Goal: Information Seeking & Learning: Learn about a topic

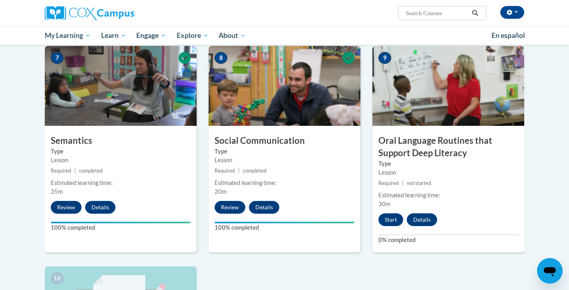
scroll to position [585, 0]
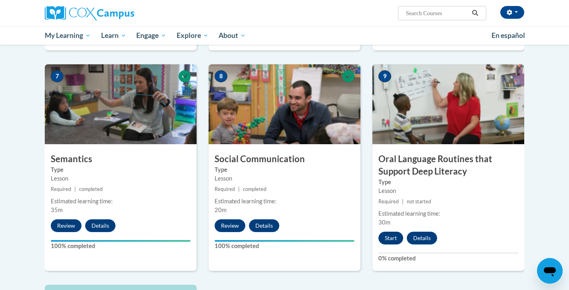
click at [393, 238] on button "Start" at bounding box center [390, 238] width 25 height 13
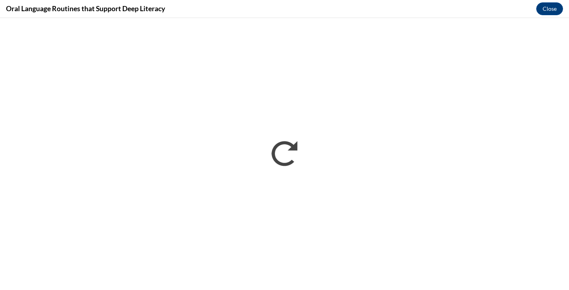
scroll to position [0, 0]
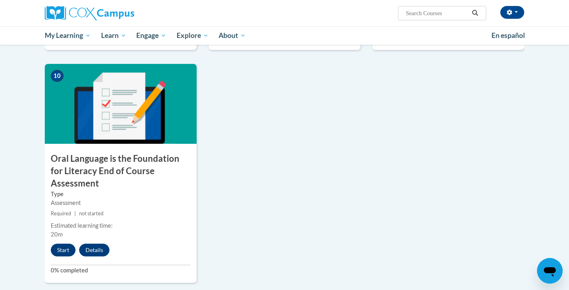
scroll to position [820, 0]
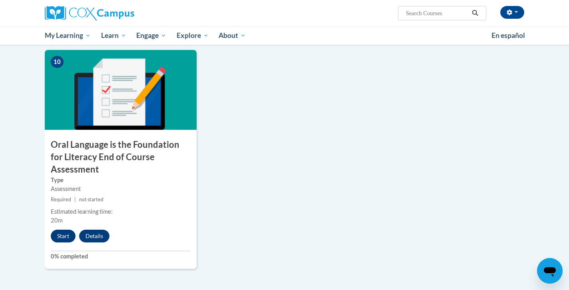
click at [67, 230] on button "Start" at bounding box center [63, 236] width 25 height 13
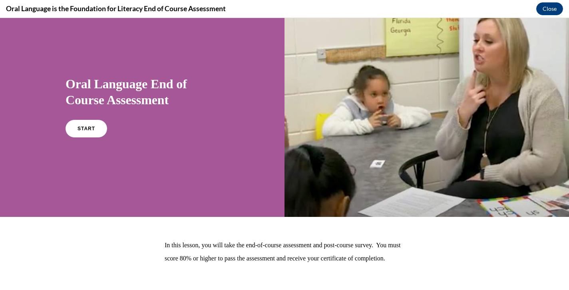
scroll to position [24, 0]
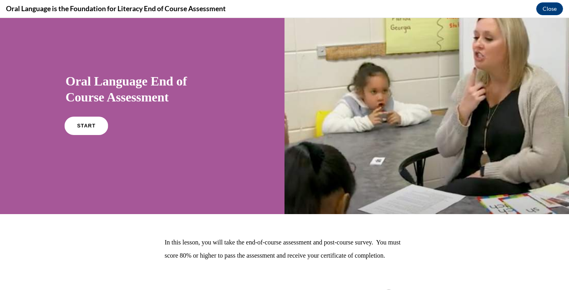
click at [88, 125] on span "START" at bounding box center [86, 126] width 18 height 6
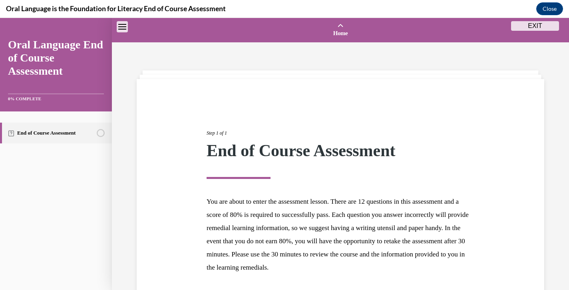
scroll to position [25, 0]
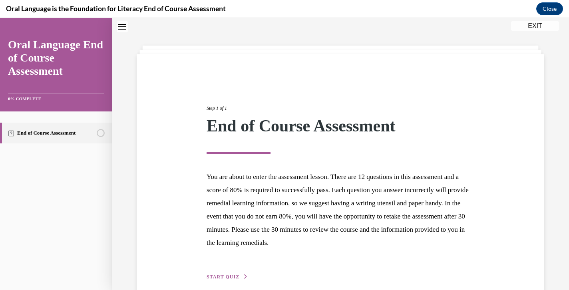
click at [233, 273] on button "START QUIZ" at bounding box center [227, 276] width 42 height 7
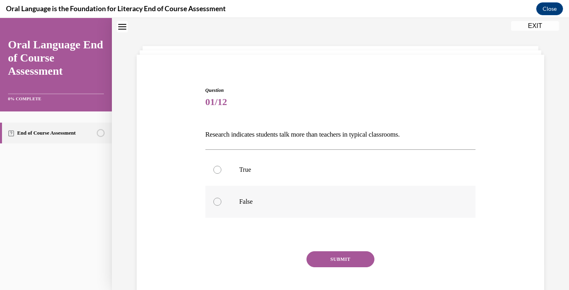
click at [221, 202] on div at bounding box center [217, 202] width 8 height 8
click at [221, 202] on input "False" at bounding box center [217, 202] width 8 height 8
radio input "true"
click at [322, 257] on button "SUBMIT" at bounding box center [340, 259] width 68 height 16
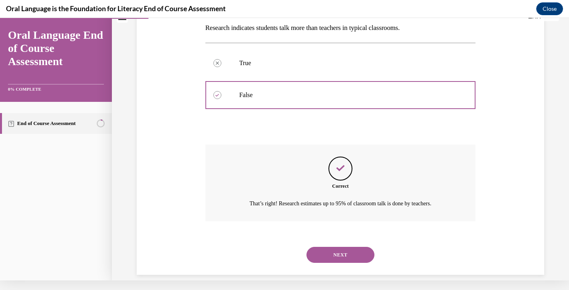
scroll to position [122, 0]
click at [349, 246] on button "NEXT" at bounding box center [340, 254] width 68 height 16
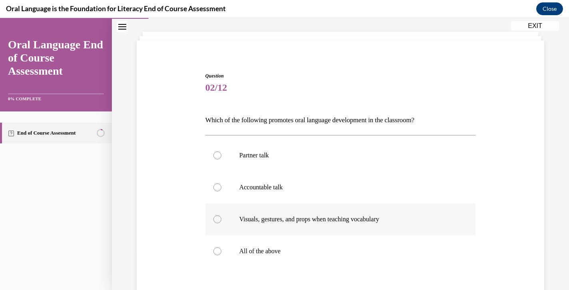
scroll to position [39, 0]
click at [222, 255] on label "All of the above" at bounding box center [340, 251] width 270 height 32
click at [221, 255] on input "All of the above" at bounding box center [217, 251] width 8 height 8
radio input "true"
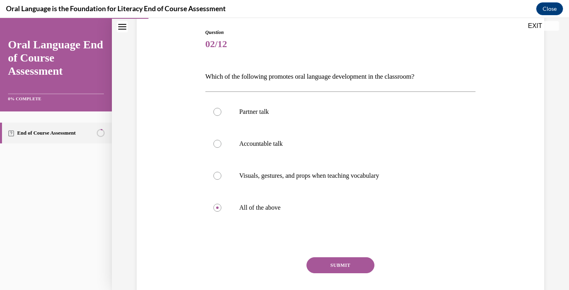
click at [330, 262] on button "SUBMIT" at bounding box center [340, 265] width 68 height 16
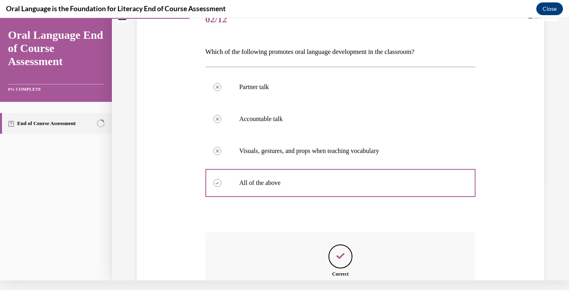
scroll to position [186, 0]
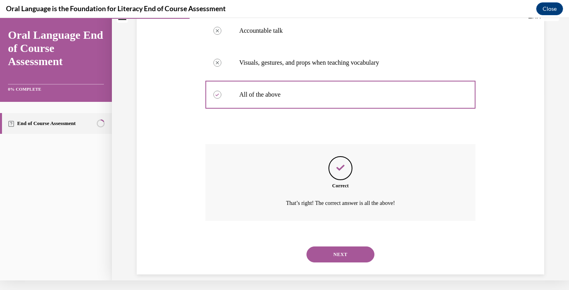
click at [338, 247] on button "NEXT" at bounding box center [340, 254] width 68 height 16
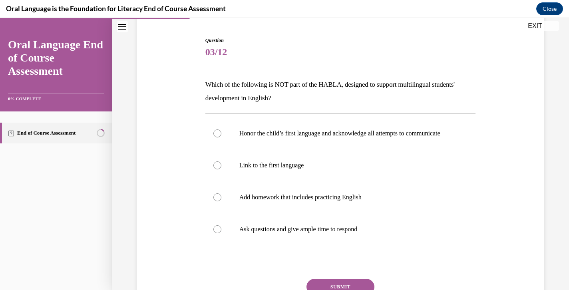
scroll to position [74, 0]
click at [278, 202] on p "Add homework that includes practicing English" at bounding box center [347, 198] width 216 height 8
click at [221, 202] on input "Add homework that includes practicing English" at bounding box center [217, 198] width 8 height 8
radio input "true"
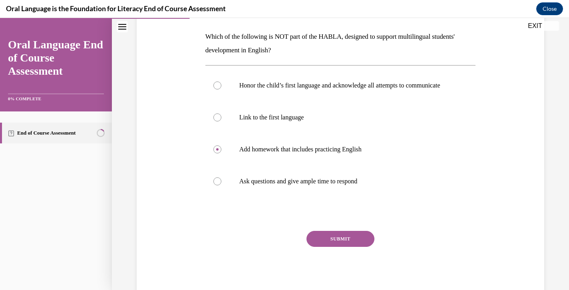
click at [332, 247] on button "SUBMIT" at bounding box center [340, 239] width 68 height 16
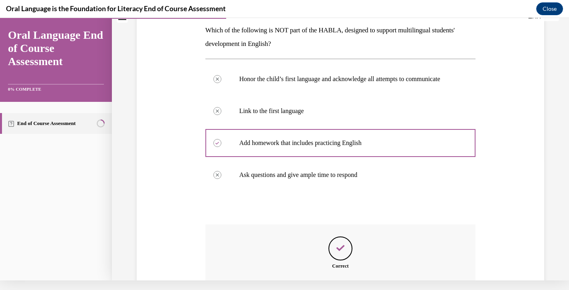
scroll to position [226, 0]
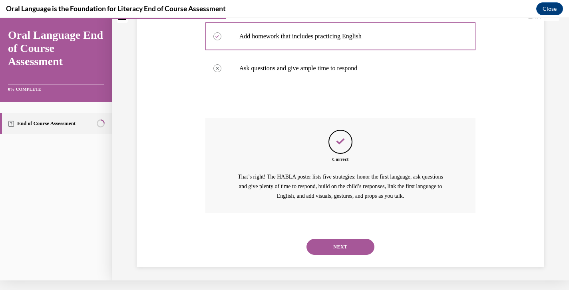
click at [341, 244] on button "NEXT" at bounding box center [340, 247] width 68 height 16
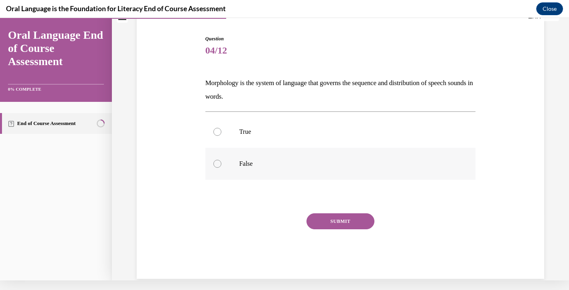
click at [226, 173] on label "False" at bounding box center [340, 164] width 270 height 32
click at [221, 168] on input "False" at bounding box center [217, 164] width 8 height 8
radio input "true"
click at [323, 216] on button "SUBMIT" at bounding box center [340, 221] width 68 height 16
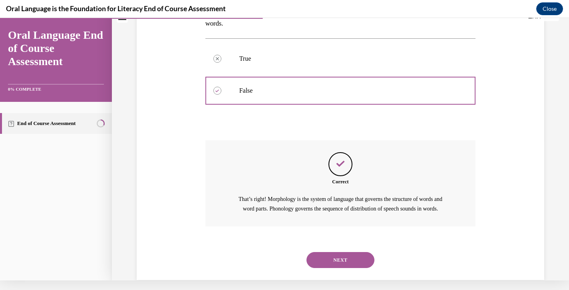
scroll to position [154, 0]
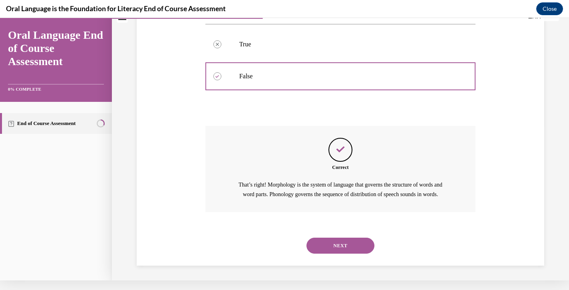
click at [335, 238] on button "NEXT" at bounding box center [340, 246] width 68 height 16
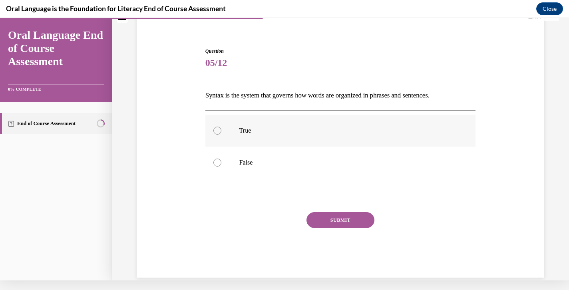
click at [268, 135] on label "True" at bounding box center [340, 131] width 270 height 32
click at [221, 135] on input "True" at bounding box center [217, 131] width 8 height 8
radio input "true"
click at [315, 221] on button "SUBMIT" at bounding box center [340, 220] width 68 height 16
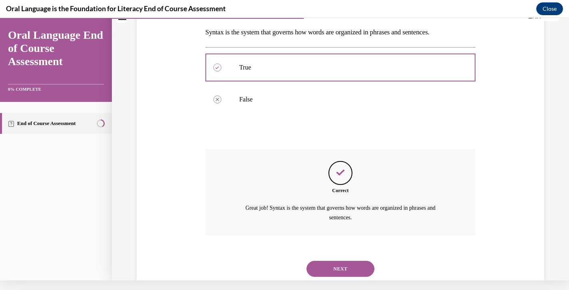
scroll to position [131, 0]
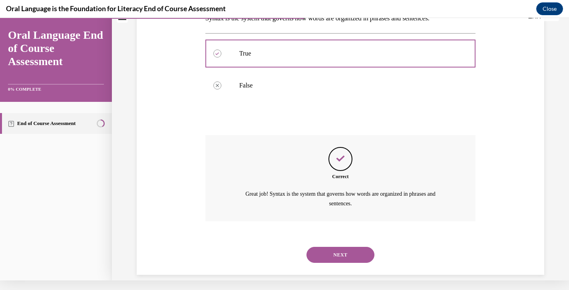
click at [336, 247] on button "NEXT" at bounding box center [340, 255] width 68 height 16
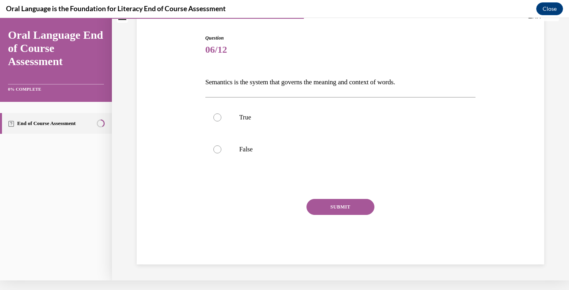
scroll to position [0, 0]
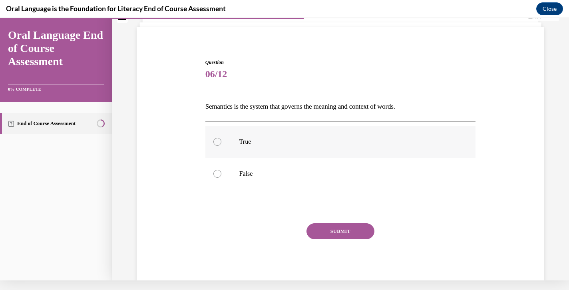
click at [272, 151] on label "True" at bounding box center [340, 142] width 270 height 32
click at [221, 146] on input "True" at bounding box center [217, 142] width 8 height 8
radio input "true"
click at [315, 230] on button "SUBMIT" at bounding box center [340, 231] width 68 height 16
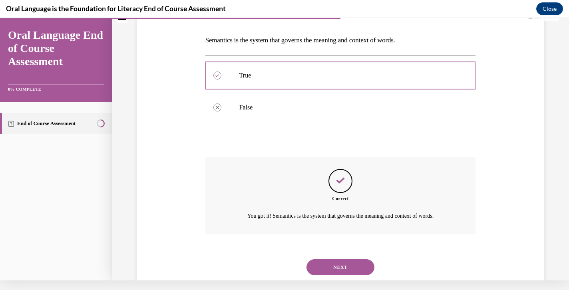
scroll to position [122, 0]
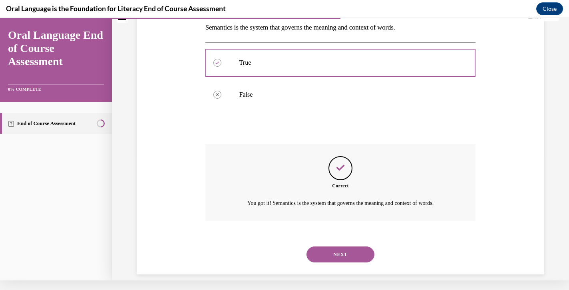
click at [343, 246] on button "NEXT" at bounding box center [340, 254] width 68 height 16
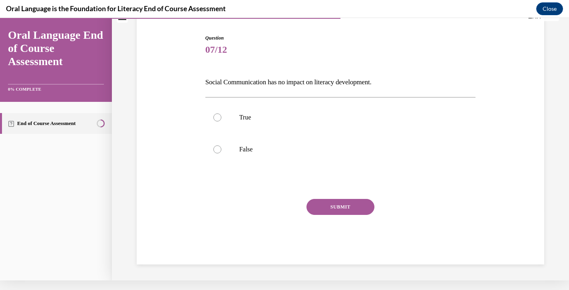
scroll to position [58, 0]
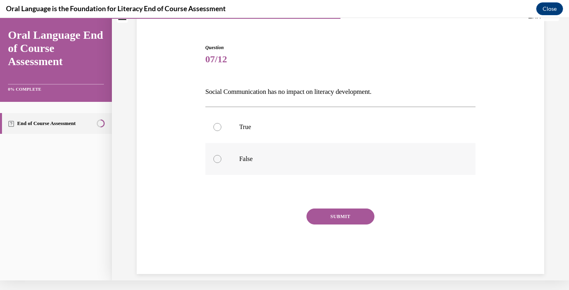
click at [270, 162] on p "False" at bounding box center [347, 159] width 216 height 8
click at [221, 162] on input "False" at bounding box center [217, 159] width 8 height 8
radio input "true"
click at [322, 215] on button "SUBMIT" at bounding box center [340, 216] width 68 height 16
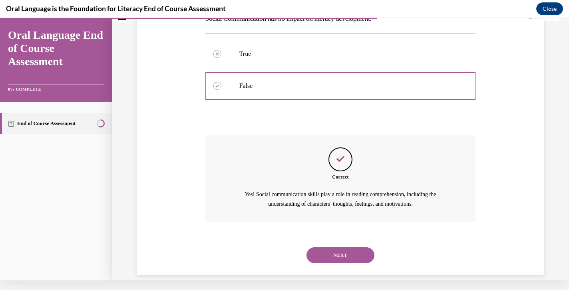
scroll to position [131, 0]
click at [321, 247] on button "NEXT" at bounding box center [340, 255] width 68 height 16
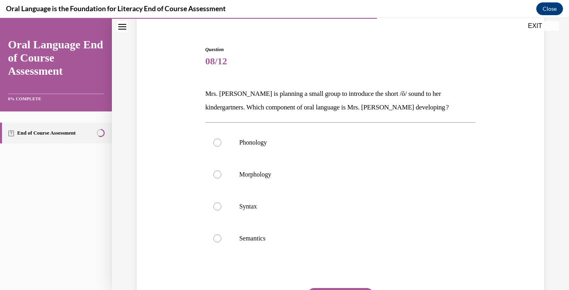
scroll to position [67, 0]
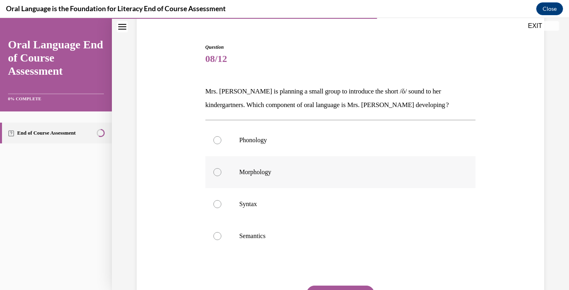
click at [242, 169] on p "Morphology" at bounding box center [347, 172] width 216 height 8
click at [221, 169] on input "Morphology" at bounding box center [217, 172] width 8 height 8
radio input "true"
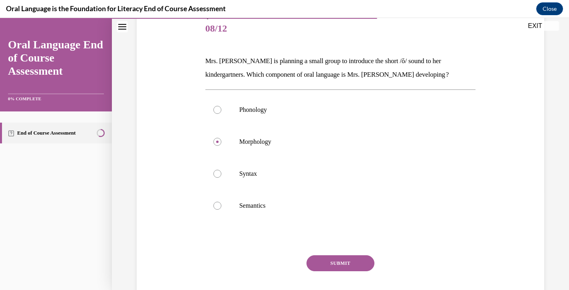
click at [340, 264] on button "SUBMIT" at bounding box center [340, 263] width 68 height 16
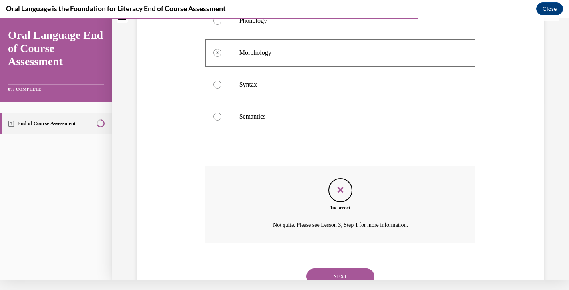
scroll to position [192, 0]
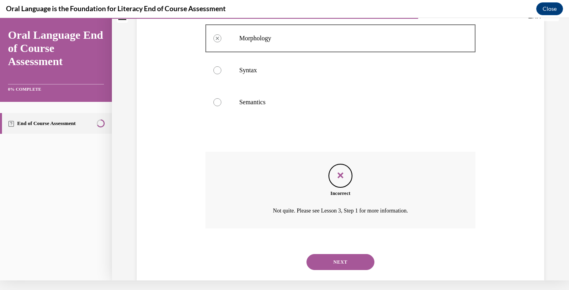
click at [344, 257] on button "NEXT" at bounding box center [340, 262] width 68 height 16
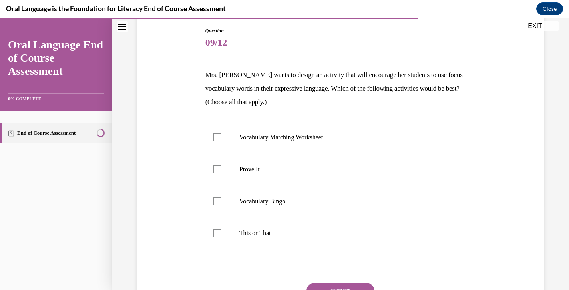
scroll to position [87, 0]
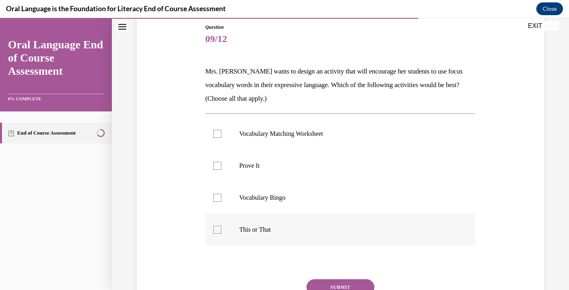
click at [218, 230] on div at bounding box center [217, 230] width 8 height 8
click at [218, 230] on input "This or That" at bounding box center [217, 230] width 8 height 8
checkbox input "true"
click at [217, 166] on div at bounding box center [217, 166] width 8 height 8
click at [217, 166] on input "Prove It" at bounding box center [217, 166] width 8 height 8
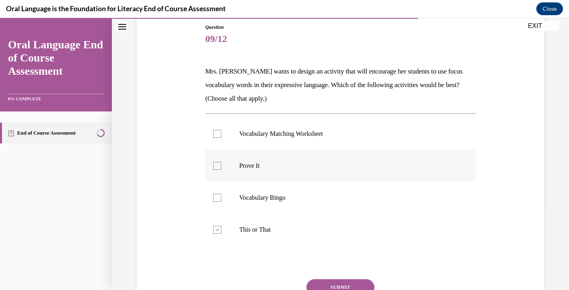
checkbox input "true"
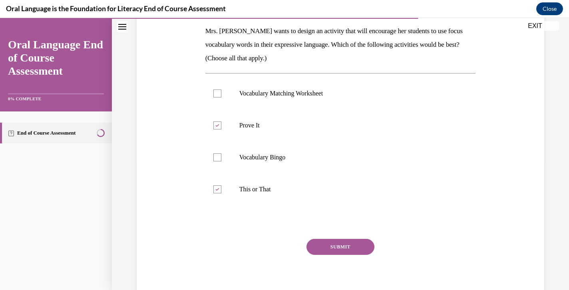
click at [352, 246] on button "SUBMIT" at bounding box center [340, 247] width 68 height 16
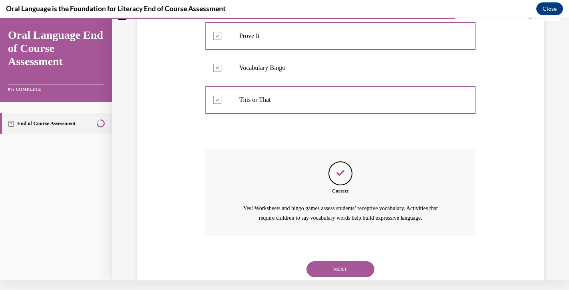
scroll to position [222, 0]
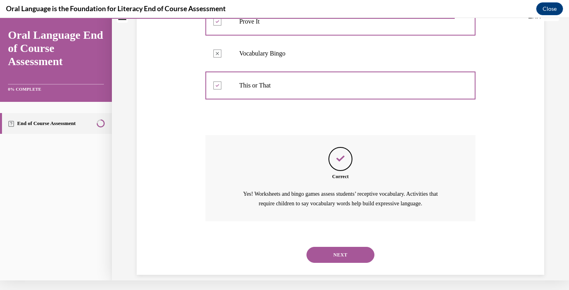
click at [350, 247] on button "NEXT" at bounding box center [340, 255] width 68 height 16
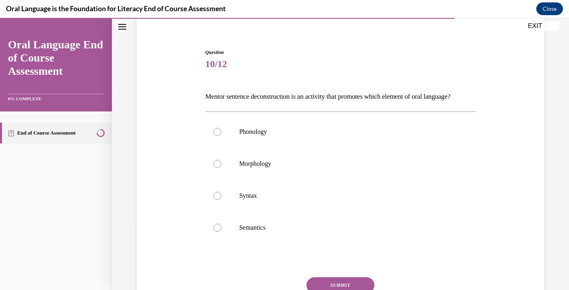
scroll to position [63, 0]
click at [218, 231] on div at bounding box center [217, 227] width 8 height 8
click at [218, 231] on input "Semantics" at bounding box center [217, 227] width 8 height 8
radio input "true"
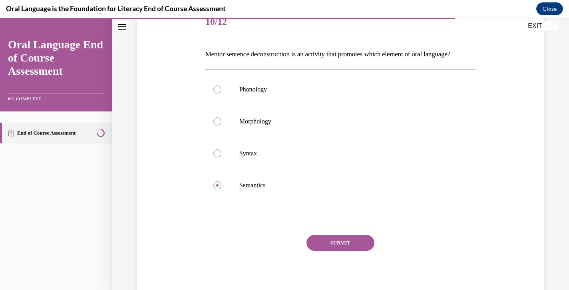
click at [315, 251] on button "SUBMIT" at bounding box center [340, 243] width 68 height 16
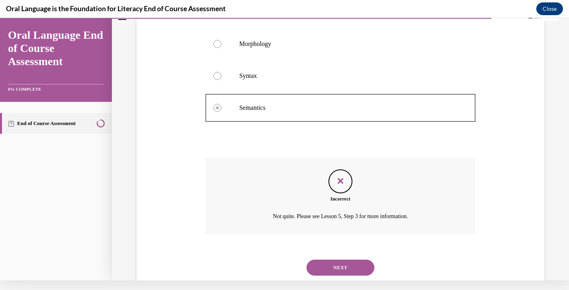
scroll to position [179, 0]
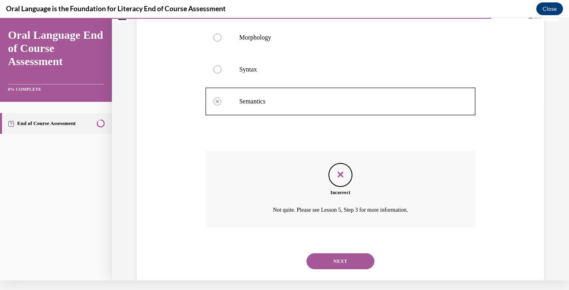
click at [344, 262] on button "NEXT" at bounding box center [340, 261] width 68 height 16
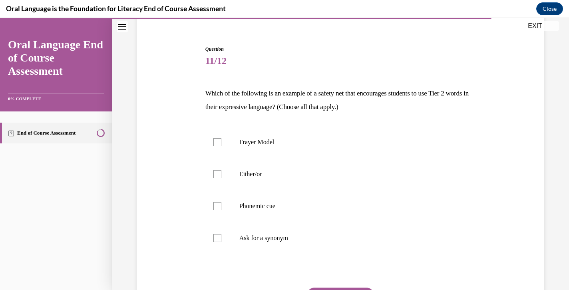
scroll to position [69, 0]
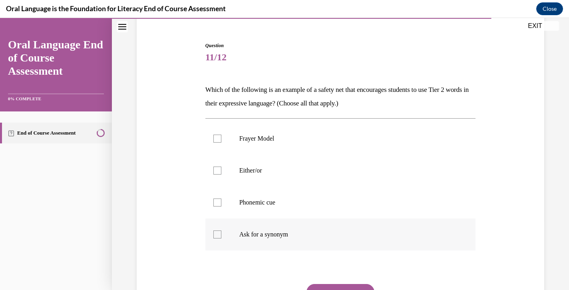
click at [215, 233] on div at bounding box center [217, 234] width 8 height 8
click at [215, 233] on input "Ask for a synonym" at bounding box center [217, 234] width 8 height 8
checkbox input "true"
click at [220, 170] on div at bounding box center [217, 171] width 8 height 8
click at [220, 170] on input "Either/or" at bounding box center [217, 171] width 8 height 8
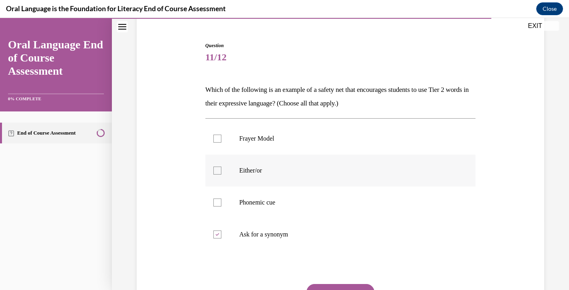
checkbox input "true"
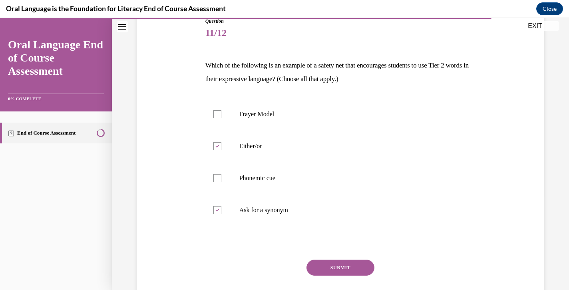
click at [332, 266] on button "SUBMIT" at bounding box center [340, 268] width 68 height 16
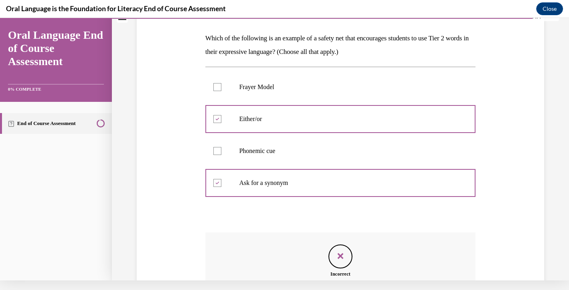
scroll to position [199, 0]
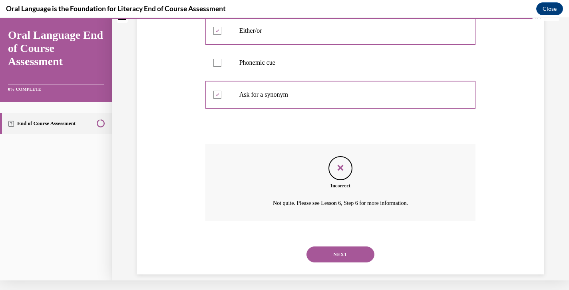
click at [339, 246] on button "NEXT" at bounding box center [340, 254] width 68 height 16
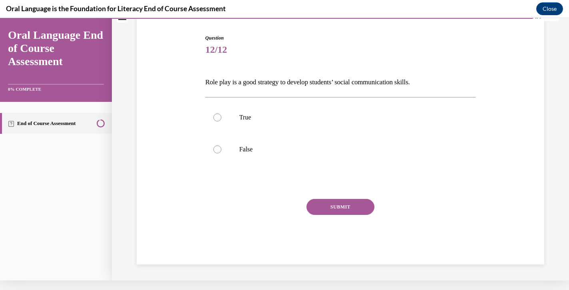
scroll to position [57, 0]
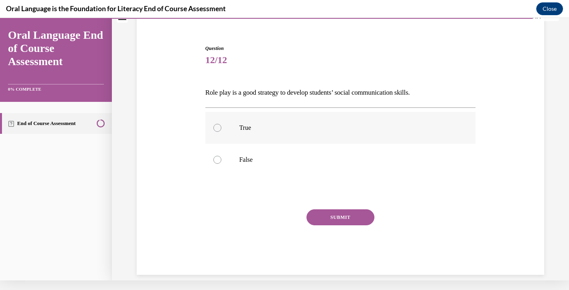
click at [232, 133] on label "True" at bounding box center [340, 128] width 270 height 32
click at [221, 132] on input "True" at bounding box center [217, 128] width 8 height 8
radio input "true"
click at [331, 219] on button "SUBMIT" at bounding box center [340, 217] width 68 height 16
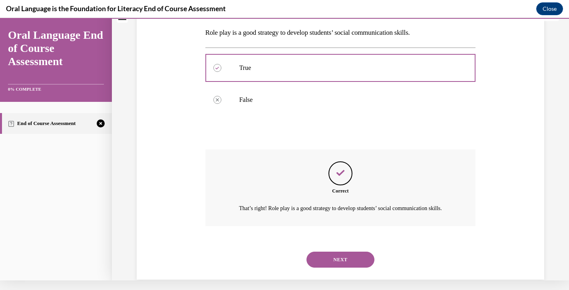
scroll to position [131, 0]
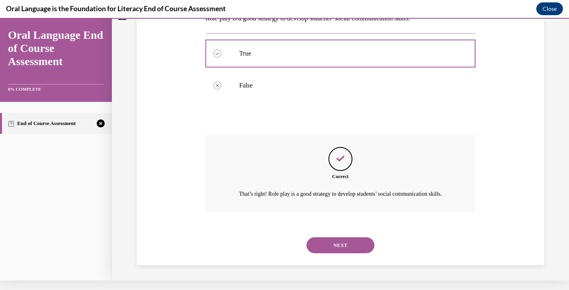
click at [330, 243] on button "NEXT" at bounding box center [340, 245] width 68 height 16
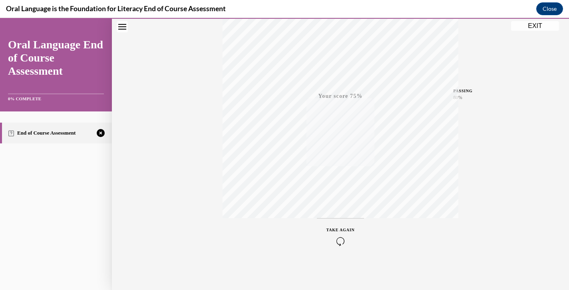
scroll to position [137, 0]
click at [338, 239] on icon "button" at bounding box center [340, 241] width 28 height 9
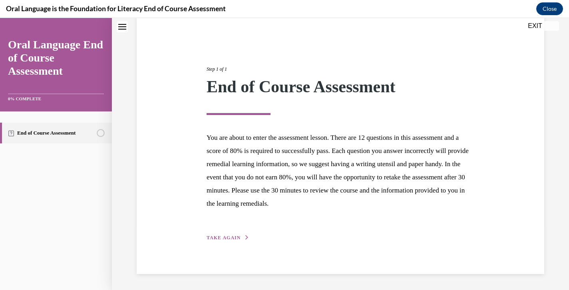
scroll to position [63, 0]
click at [224, 238] on span "TAKE AGAIN" at bounding box center [223, 238] width 34 height 6
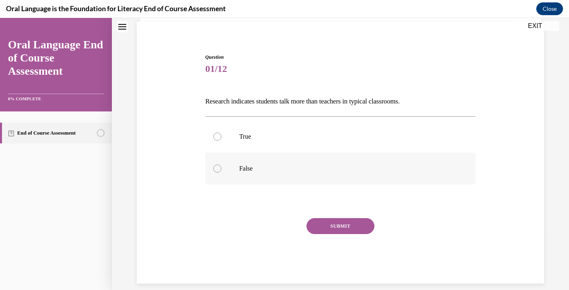
click at [242, 170] on p "False" at bounding box center [347, 169] width 216 height 8
click at [221, 170] on input "False" at bounding box center [217, 169] width 8 height 8
radio input "true"
click at [325, 221] on button "SUBMIT" at bounding box center [340, 226] width 68 height 16
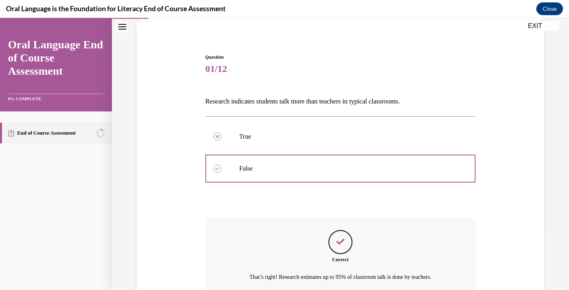
scroll to position [122, 0]
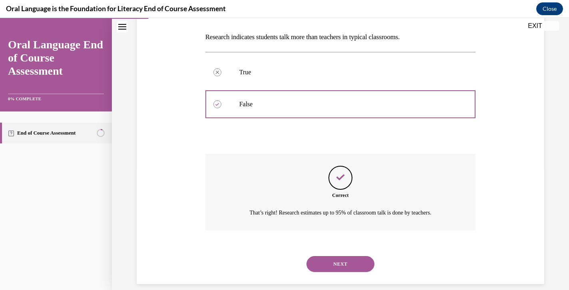
click at [324, 256] on button "NEXT" at bounding box center [340, 264] width 68 height 16
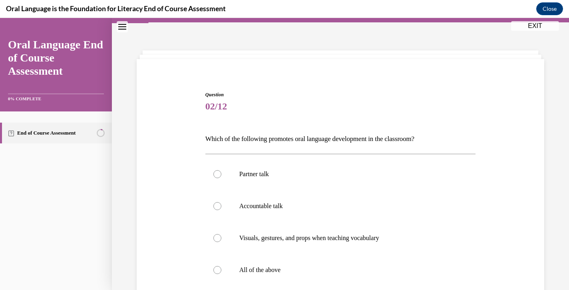
scroll to position [60, 0]
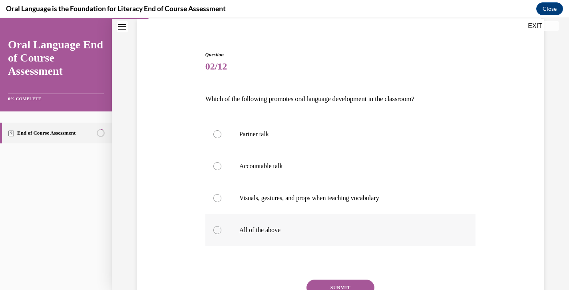
click at [224, 227] on label "All of the above" at bounding box center [340, 230] width 270 height 32
click at [221, 227] on input "All of the above" at bounding box center [217, 230] width 8 height 8
radio input "true"
click at [343, 281] on button "SUBMIT" at bounding box center [340, 288] width 68 height 16
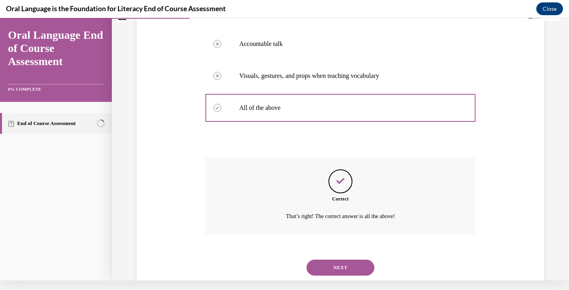
scroll to position [186, 0]
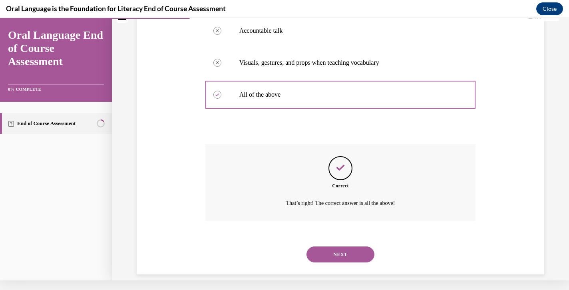
click at [336, 249] on button "NEXT" at bounding box center [340, 254] width 68 height 16
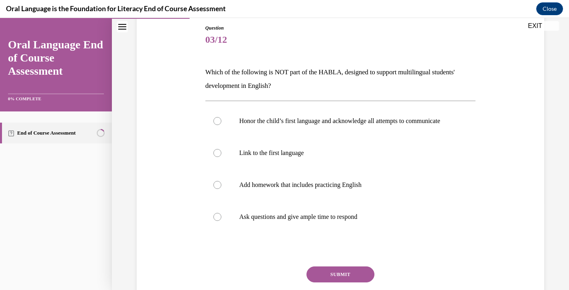
scroll to position [87, 0]
click at [246, 183] on label "Add homework that includes practicing English" at bounding box center [340, 185] width 270 height 32
click at [221, 183] on input "Add homework that includes practicing English" at bounding box center [217, 185] width 8 height 8
radio input "true"
click at [335, 278] on button "SUBMIT" at bounding box center [340, 274] width 68 height 16
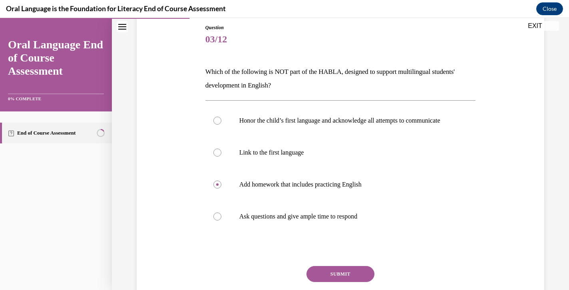
scroll to position [10, 0]
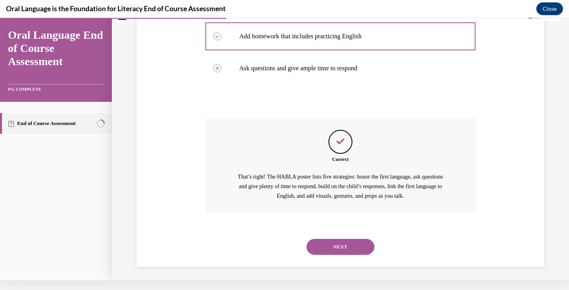
click at [320, 245] on button "NEXT" at bounding box center [340, 247] width 68 height 16
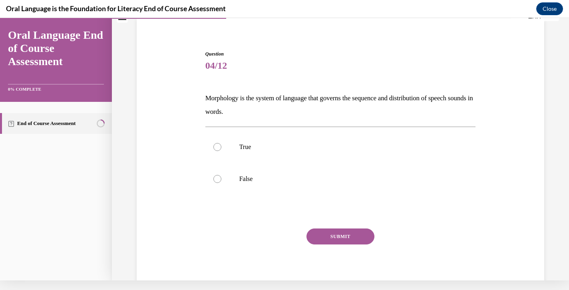
scroll to position [59, 0]
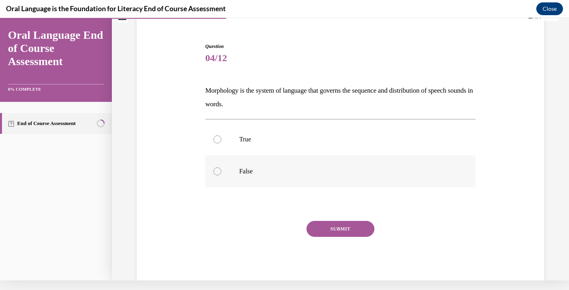
click at [246, 178] on label "False" at bounding box center [340, 171] width 270 height 32
click at [221, 175] on input "False" at bounding box center [217, 171] width 8 height 8
radio input "true"
click at [332, 226] on button "SUBMIT" at bounding box center [340, 229] width 68 height 16
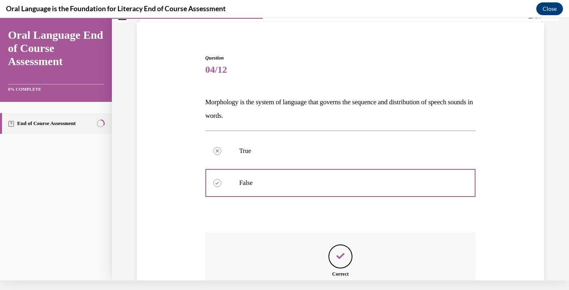
scroll to position [154, 0]
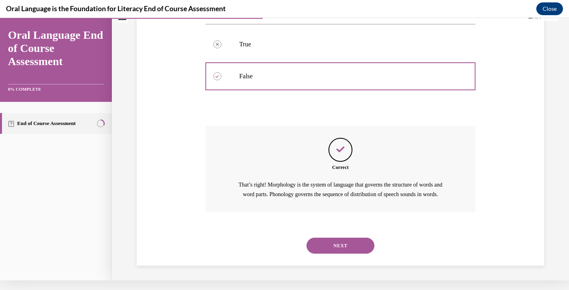
click at [332, 240] on button "NEXT" at bounding box center [340, 246] width 68 height 16
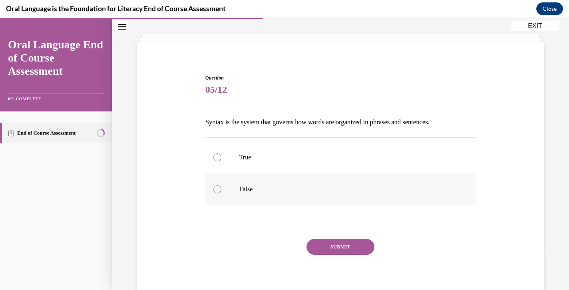
scroll to position [46, 0]
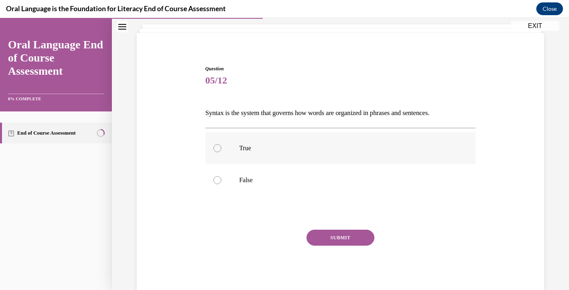
click at [273, 150] on p "True" at bounding box center [347, 148] width 216 height 8
click at [221, 150] on input "True" at bounding box center [217, 148] width 8 height 8
radio input "true"
click at [334, 237] on button "SUBMIT" at bounding box center [340, 238] width 68 height 16
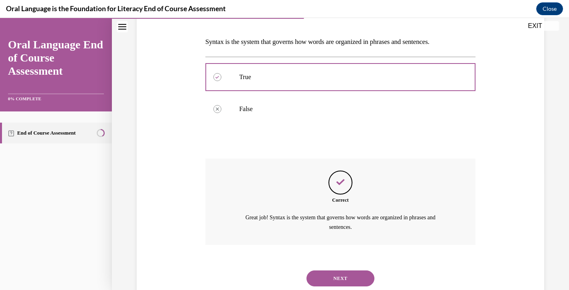
scroll to position [131, 0]
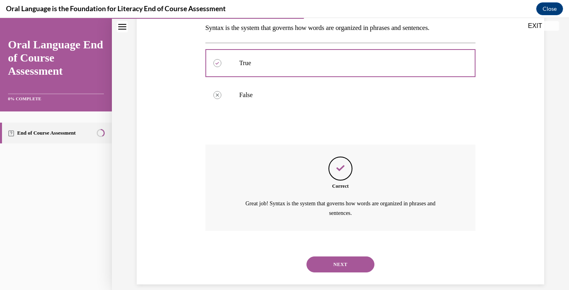
click at [331, 256] on button "NEXT" at bounding box center [340, 264] width 68 height 16
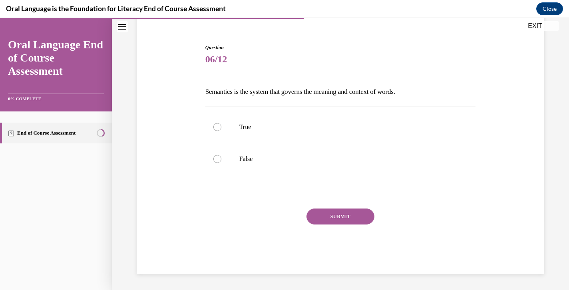
scroll to position [57, 0]
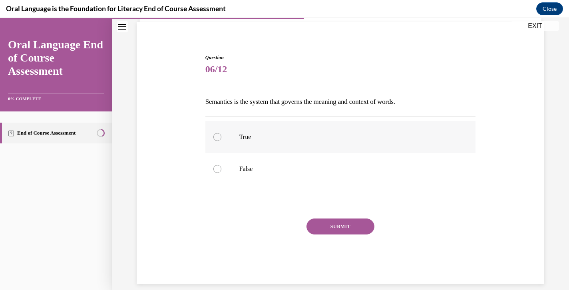
click at [239, 133] on p "True" at bounding box center [347, 137] width 216 height 8
click at [221, 133] on input "True" at bounding box center [217, 137] width 8 height 8
radio input "true"
click at [318, 223] on button "SUBMIT" at bounding box center [340, 226] width 68 height 16
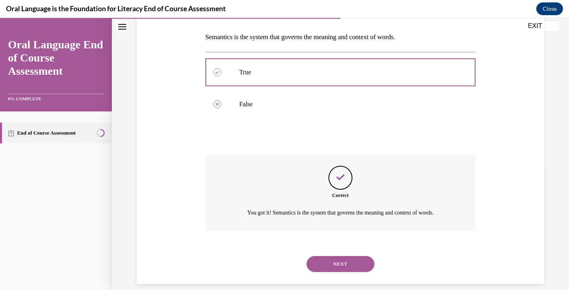
click at [328, 256] on button "NEXT" at bounding box center [340, 264] width 68 height 16
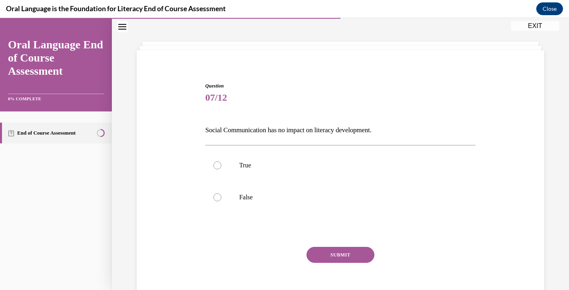
scroll to position [24, 0]
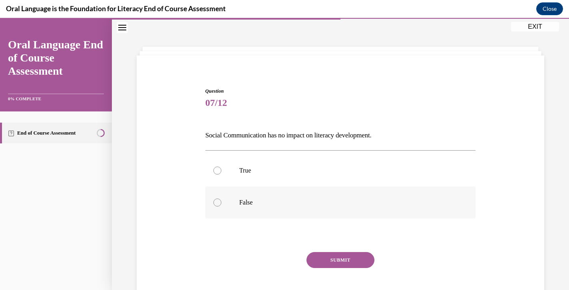
click at [218, 202] on div at bounding box center [217, 202] width 8 height 8
click at [218, 202] on input "False" at bounding box center [217, 202] width 8 height 8
radio input "true"
click at [337, 264] on button "SUBMIT" at bounding box center [340, 260] width 68 height 16
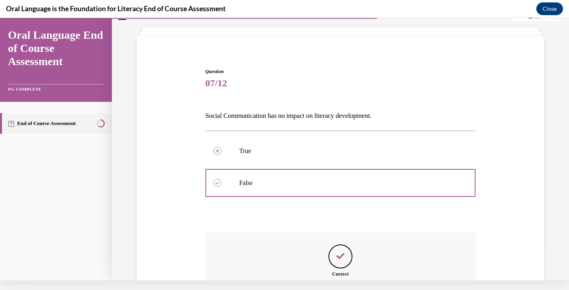
scroll to position [131, 0]
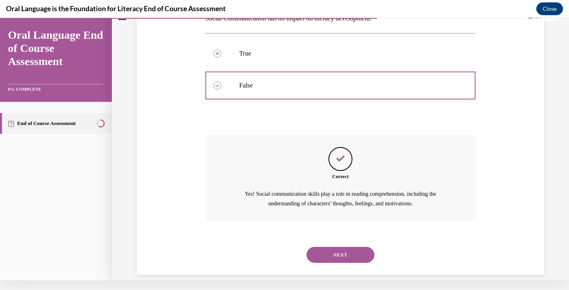
click at [317, 247] on button "NEXT" at bounding box center [340, 255] width 68 height 16
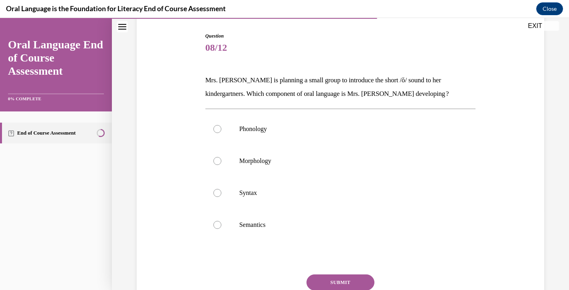
scroll to position [83, 0]
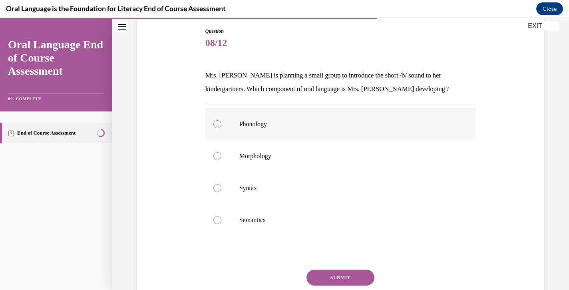
click at [242, 126] on p "Phonology" at bounding box center [347, 124] width 216 height 8
click at [221, 126] on input "Phonology" at bounding box center [217, 124] width 8 height 8
radio input "true"
click at [327, 277] on button "SUBMIT" at bounding box center [340, 278] width 68 height 16
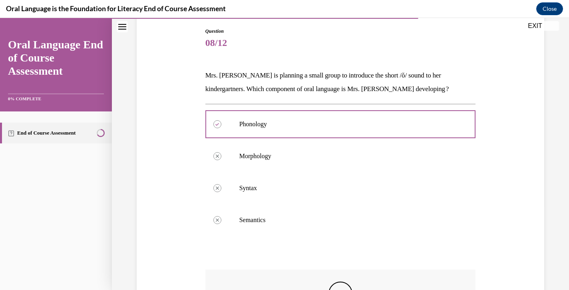
scroll to position [113, 0]
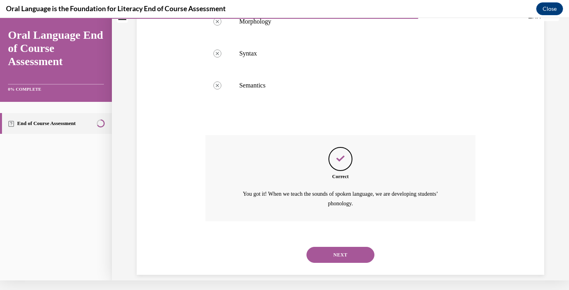
click at [332, 247] on button "NEXT" at bounding box center [340, 255] width 68 height 16
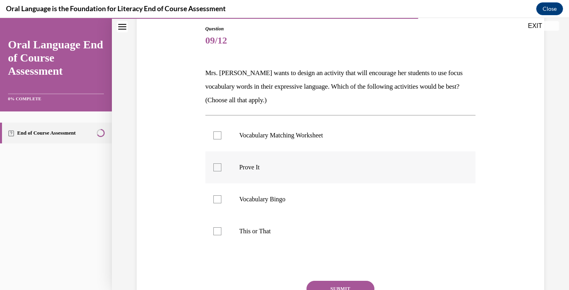
click at [229, 166] on label "Prove It" at bounding box center [340, 167] width 270 height 32
click at [221, 166] on input "Prove It" at bounding box center [217, 167] width 8 height 8
checkbox input "true"
click at [234, 222] on label "This or That" at bounding box center [340, 231] width 270 height 32
click at [221, 227] on input "This or That" at bounding box center [217, 231] width 8 height 8
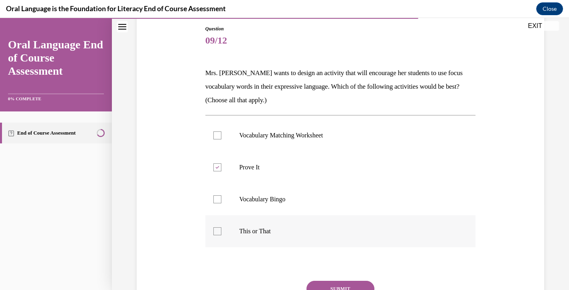
checkbox input "true"
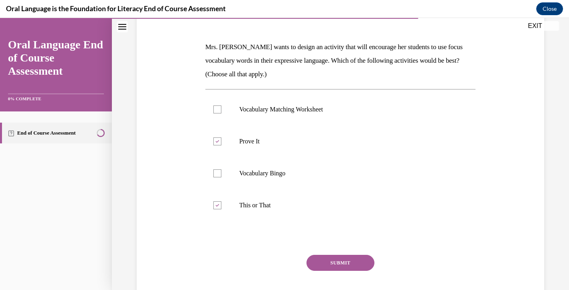
click at [332, 260] on button "SUBMIT" at bounding box center [340, 263] width 68 height 16
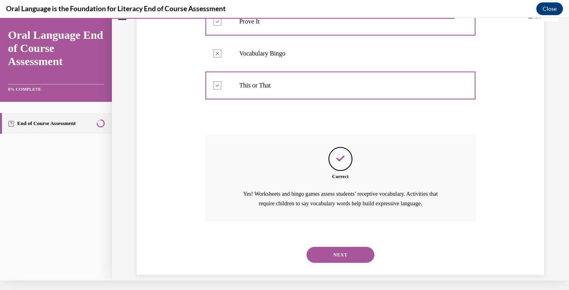
click at [327, 247] on button "NEXT" at bounding box center [340, 255] width 68 height 16
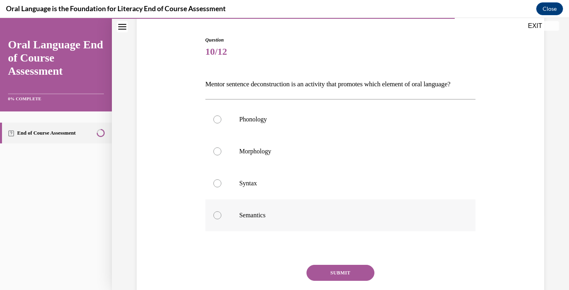
click at [223, 231] on label "Semantics" at bounding box center [340, 215] width 270 height 32
click at [221, 219] on input "Semantics" at bounding box center [217, 215] width 8 height 8
radio input "true"
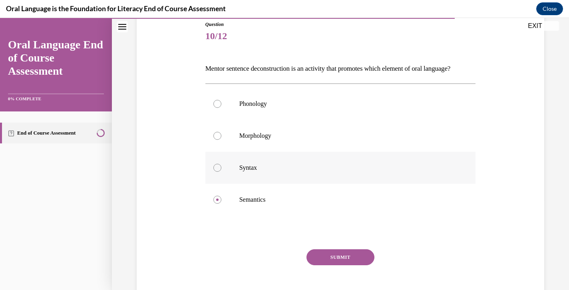
click at [281, 172] on p "Syntax" at bounding box center [347, 168] width 216 height 8
click at [221, 172] on input "Syntax" at bounding box center [217, 168] width 8 height 8
radio input "true"
click at [323, 265] on button "SUBMIT" at bounding box center [340, 257] width 68 height 16
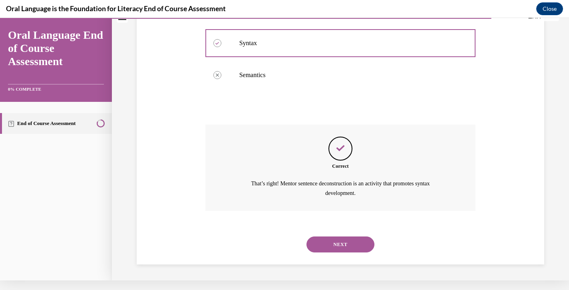
click at [325, 241] on button "NEXT" at bounding box center [340, 244] width 68 height 16
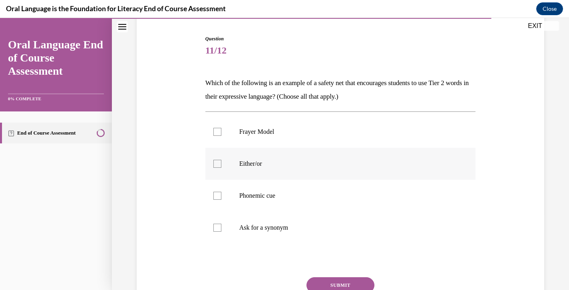
click at [250, 164] on p "Either/or" at bounding box center [347, 164] width 216 height 8
click at [221, 164] on input "Either/or" at bounding box center [217, 164] width 8 height 8
checkbox input "true"
click at [255, 230] on p "Ask for a synonym" at bounding box center [347, 228] width 216 height 8
click at [221, 230] on input "Ask for a synonym" at bounding box center [217, 228] width 8 height 8
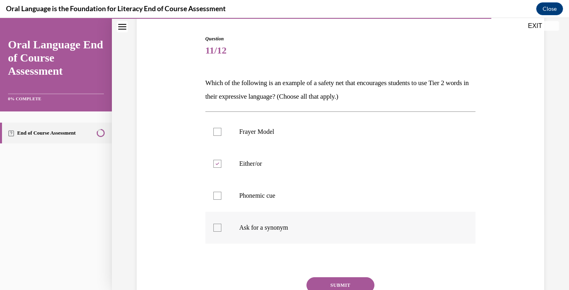
checkbox input "true"
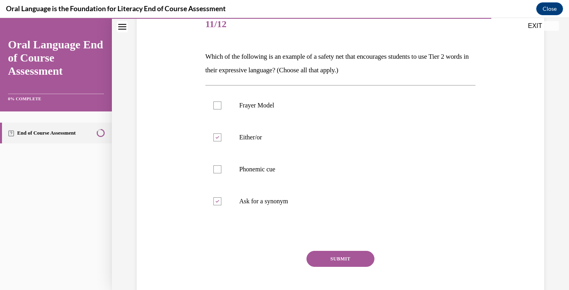
click at [318, 254] on button "SUBMIT" at bounding box center [340, 259] width 68 height 16
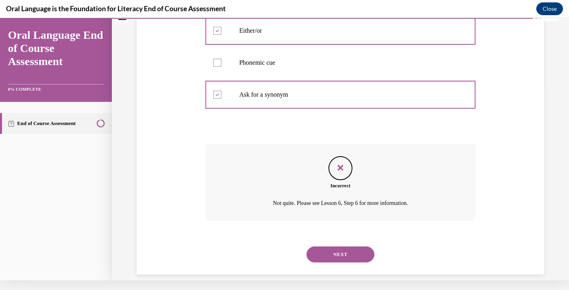
click at [333, 246] on button "NEXT" at bounding box center [340, 254] width 68 height 16
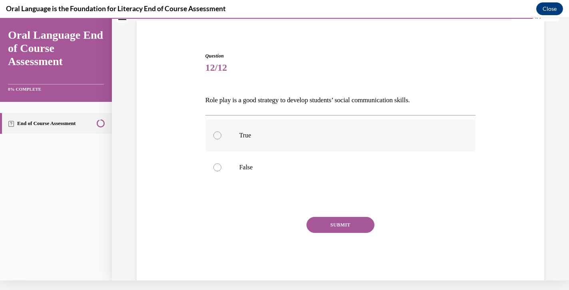
click at [241, 141] on label "True" at bounding box center [340, 135] width 270 height 32
click at [221, 139] on input "True" at bounding box center [217, 135] width 8 height 8
radio input "true"
click at [338, 223] on button "SUBMIT" at bounding box center [340, 225] width 68 height 16
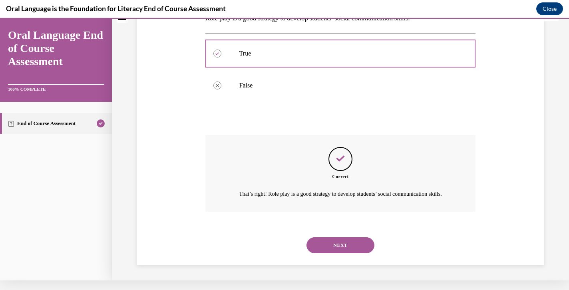
click at [327, 242] on button "NEXT" at bounding box center [340, 245] width 68 height 16
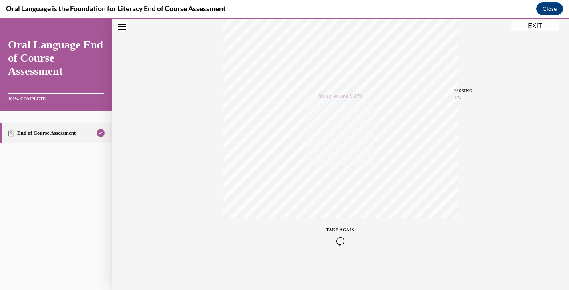
click at [524, 30] on button "EXIT" at bounding box center [535, 26] width 48 height 10
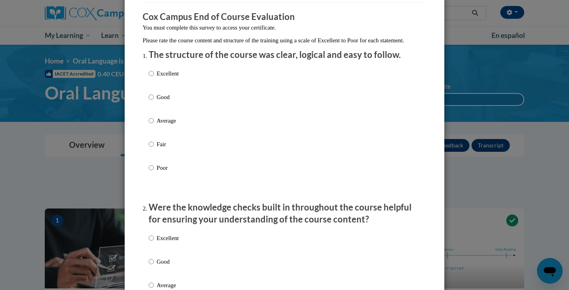
click at [151, 125] on input "Average" at bounding box center [151, 120] width 5 height 9
radio input "true"
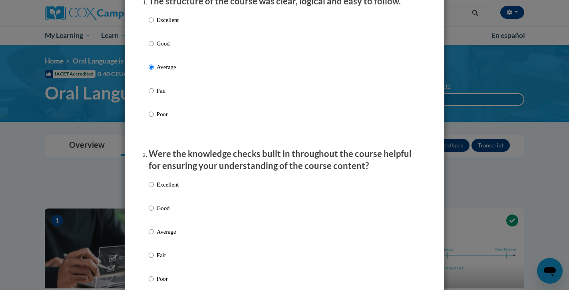
click at [154, 240] on label "Average" at bounding box center [164, 238] width 30 height 22
click at [154, 236] on input "Average" at bounding box center [151, 231] width 5 height 9
radio input "true"
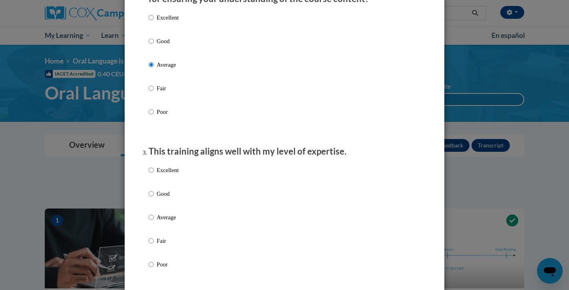
scroll to position [288, 0]
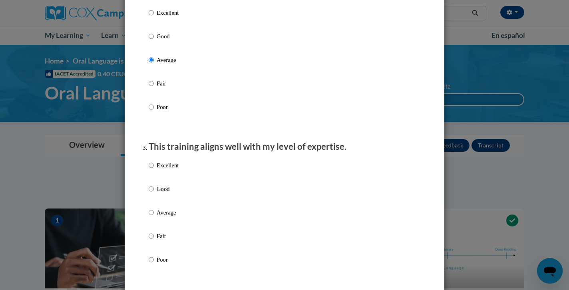
click at [154, 220] on label "Average" at bounding box center [164, 219] width 30 height 22
click at [154, 217] on input "Average" at bounding box center [151, 212] width 5 height 9
radio input "true"
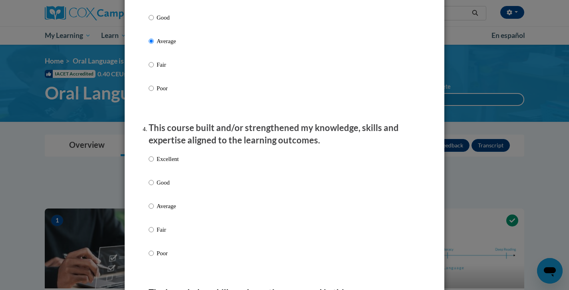
scroll to position [476, 0]
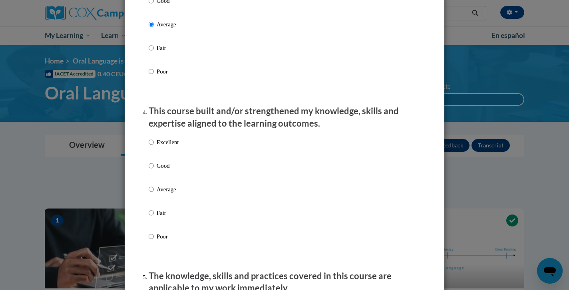
click at [156, 196] on label "Average" at bounding box center [164, 196] width 30 height 22
click at [154, 194] on input "Average" at bounding box center [151, 189] width 5 height 9
radio input "true"
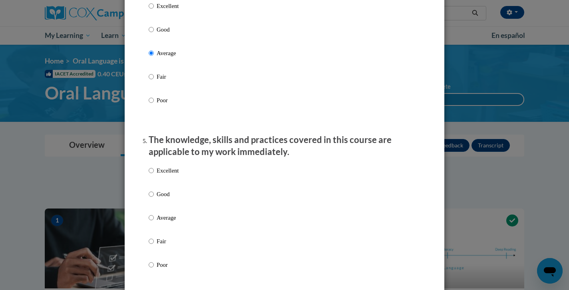
click at [159, 222] on p "Average" at bounding box center [168, 217] width 22 height 9
click at [154, 222] on input "Average" at bounding box center [151, 217] width 5 height 9
radio input "true"
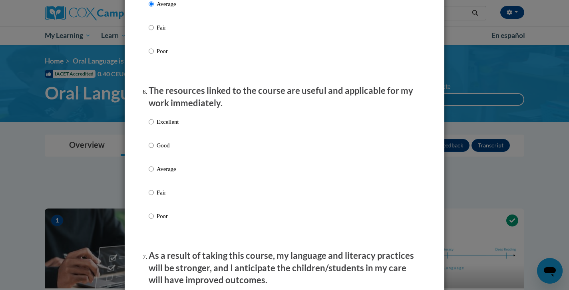
click at [159, 170] on p "Average" at bounding box center [168, 169] width 22 height 9
click at [154, 170] on input "Average" at bounding box center [151, 169] width 5 height 9
radio input "true"
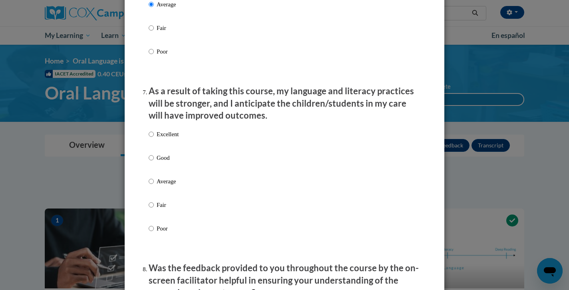
click at [160, 185] on p "Average" at bounding box center [168, 181] width 22 height 9
click at [154, 185] on input "Average" at bounding box center [151, 181] width 5 height 9
radio input "true"
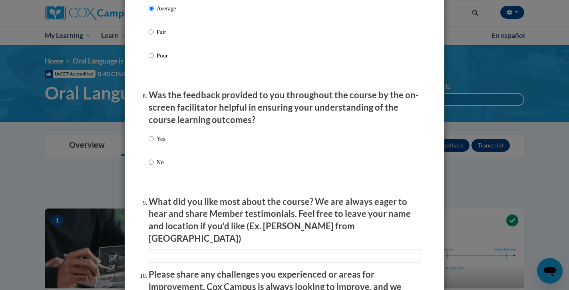
scroll to position [1180, 0]
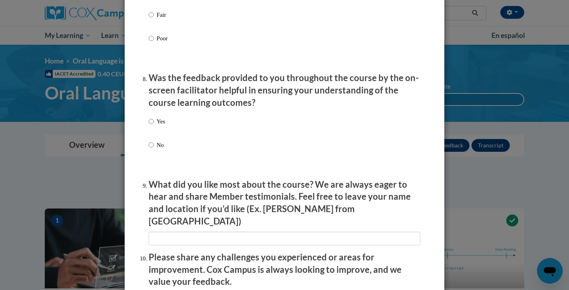
click at [157, 122] on p "Yes" at bounding box center [161, 121] width 8 height 9
click at [154, 122] on input "Yes" at bounding box center [151, 121] width 5 height 9
radio input "true"
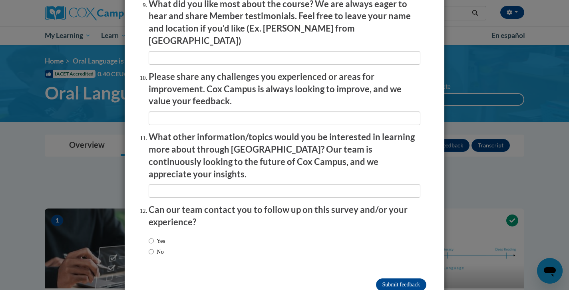
scroll to position [1360, 0]
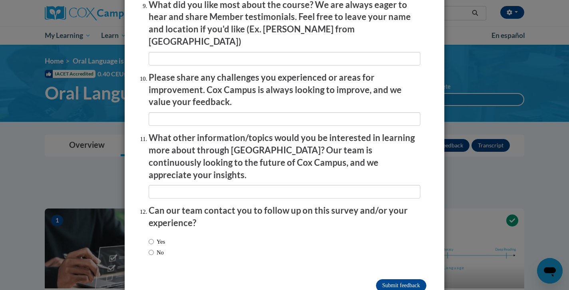
click at [153, 248] on input "No" at bounding box center [151, 252] width 5 height 9
radio input "true"
click at [401, 279] on input "Submit feedback" at bounding box center [401, 285] width 50 height 13
